Goal: Complete application form

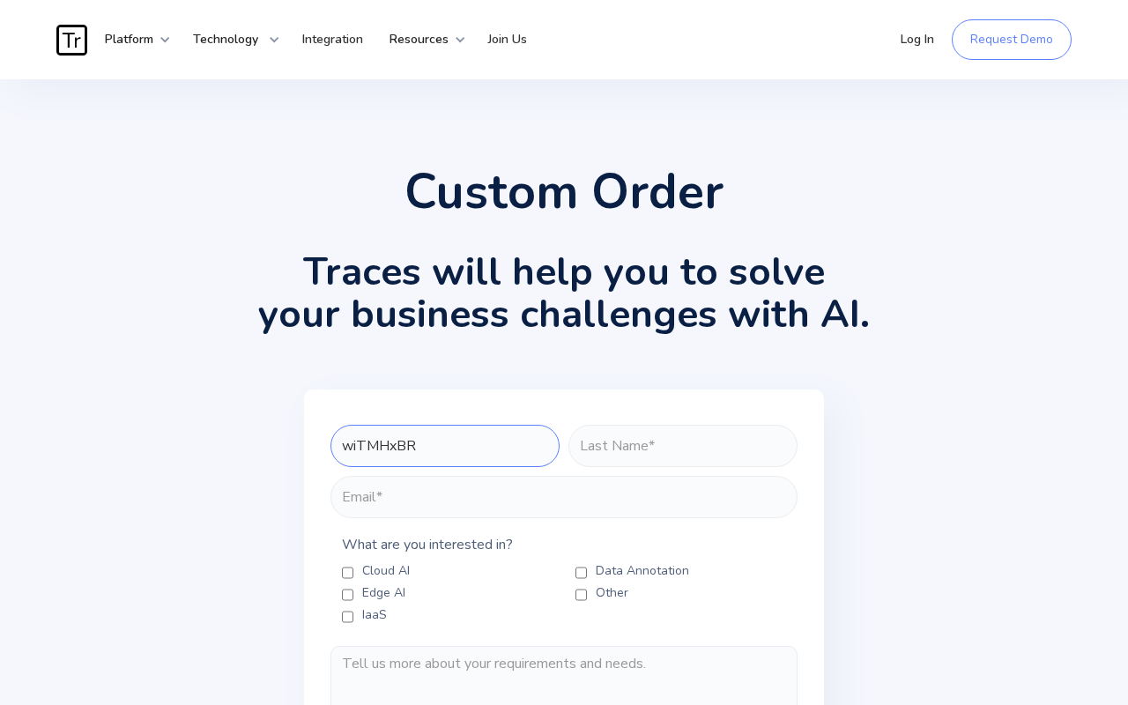
type input "wiTMHxBR"
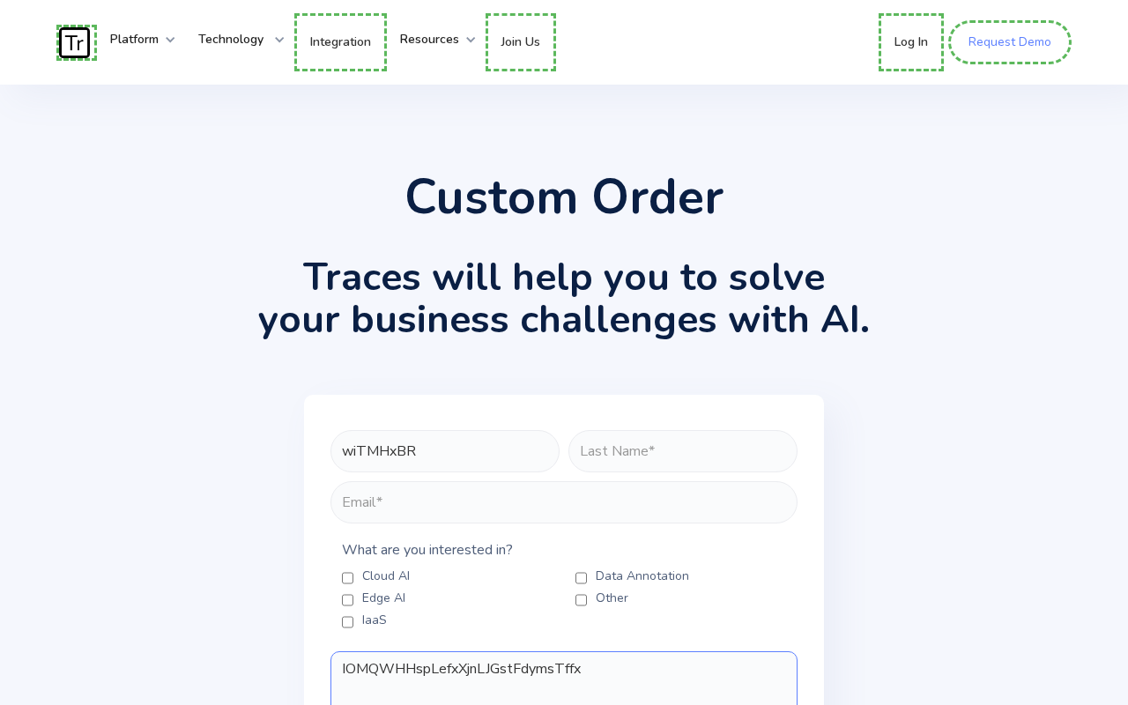
type textarea "IOMQWHHspLefxXjnLJGstFdymsTffx"
click at [1011, 42] on link "Request Demo" at bounding box center [1010, 42] width 123 height 44
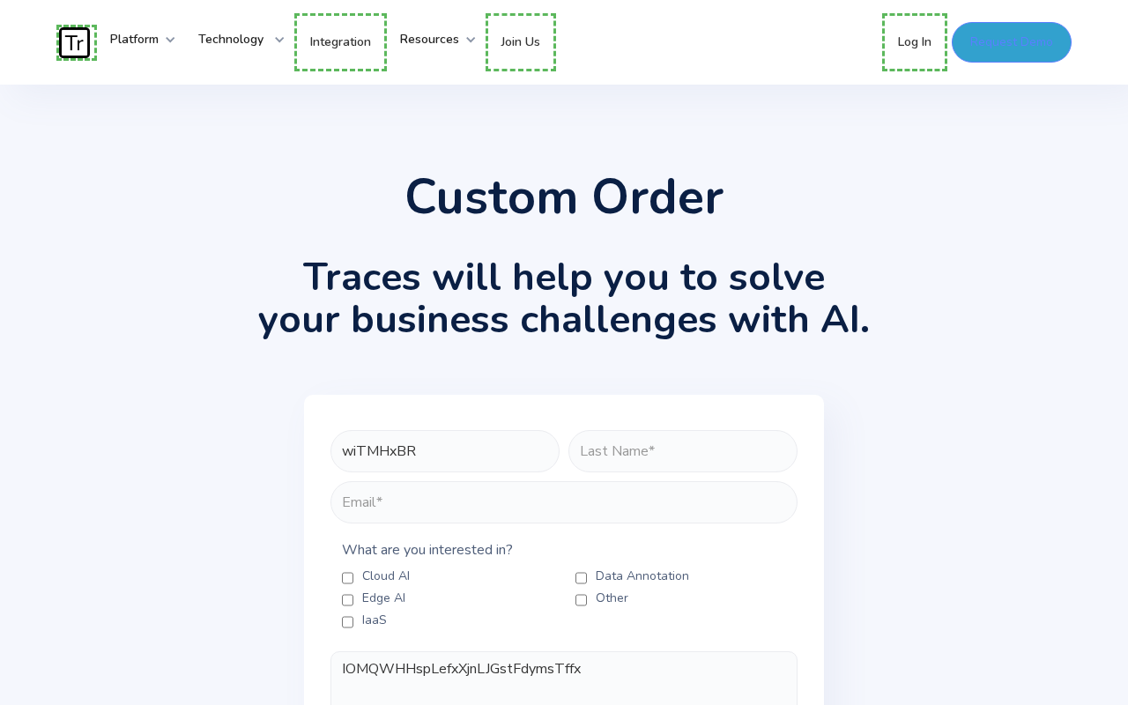
click at [916, 42] on link "Log In" at bounding box center [914, 42] width 65 height 58
click at [532, 40] on link "Join Us" at bounding box center [518, 39] width 65 height 53
click at [344, 41] on link "Integration" at bounding box center [340, 42] width 93 height 58
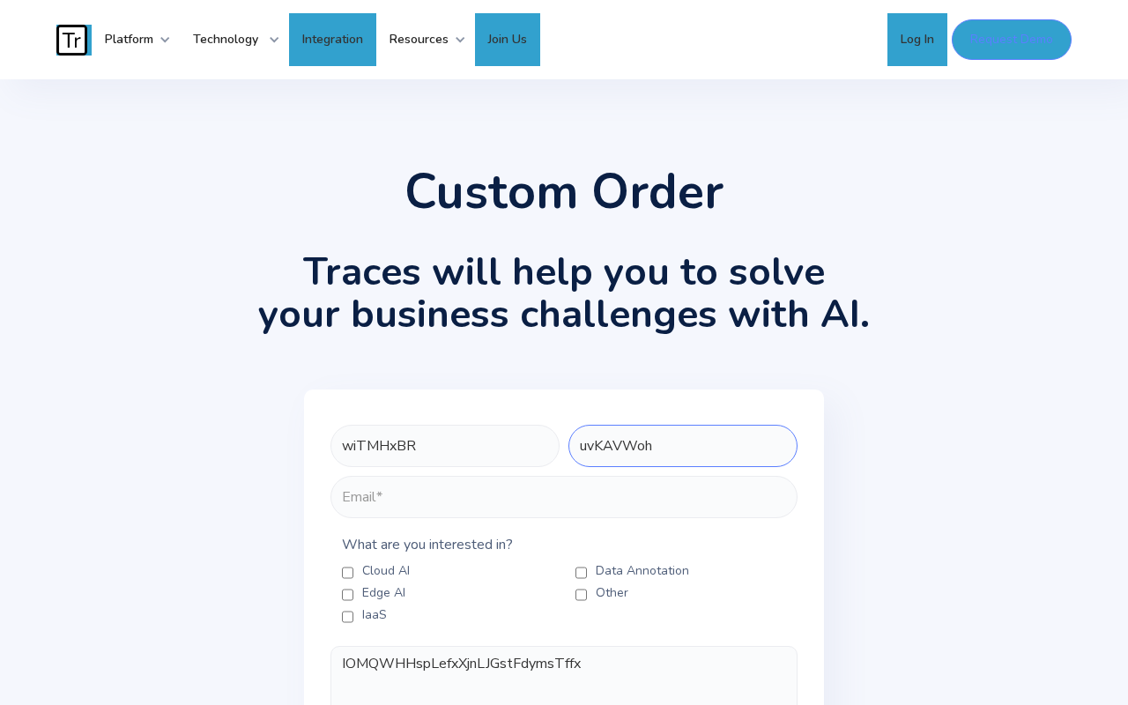
type input "uvKAVWoh"
type input "h"
type textarea "IOMQWHHspLefxXjnLJGstFdymsTffxxirNsAocHSVPvbasLzJ"
